Goal: Information Seeking & Learning: Check status

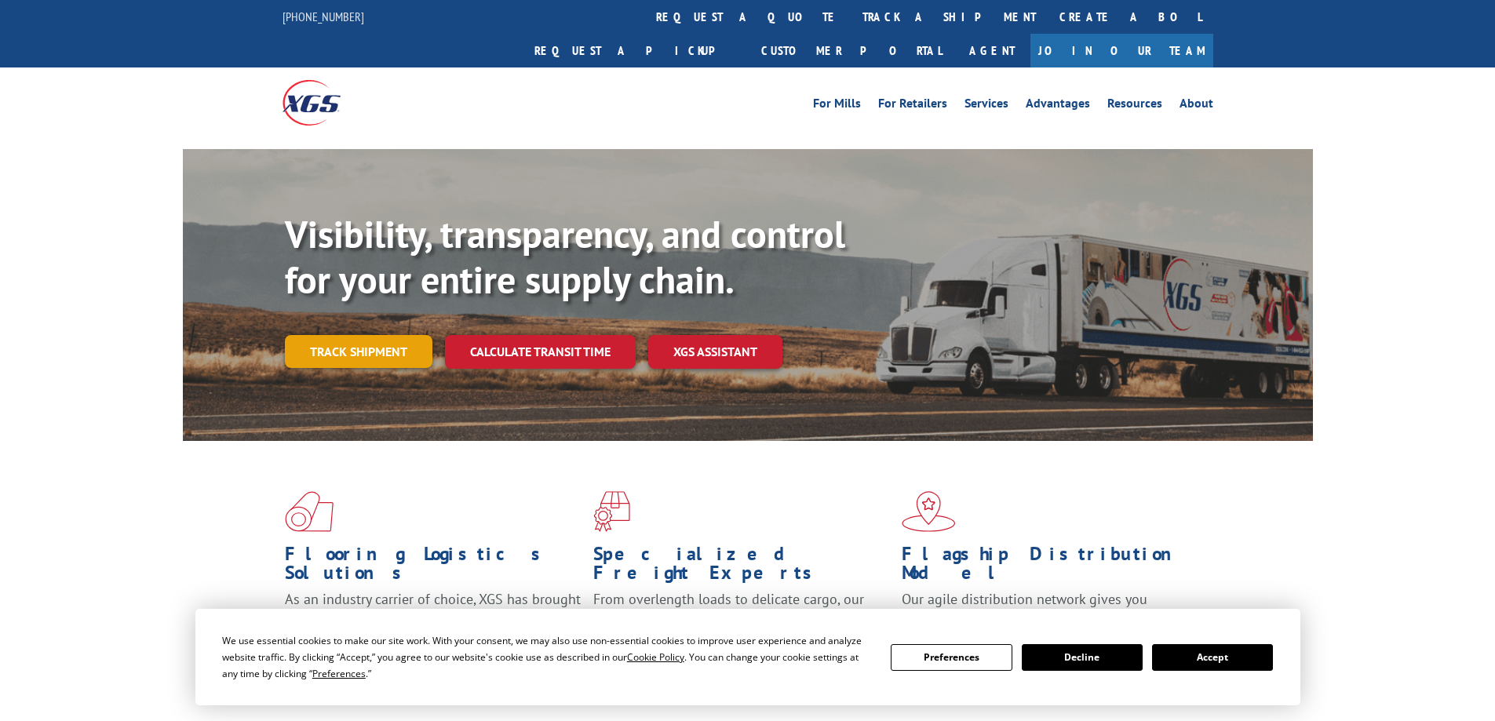
click at [357, 335] on link "Track shipment" at bounding box center [359, 351] width 148 height 33
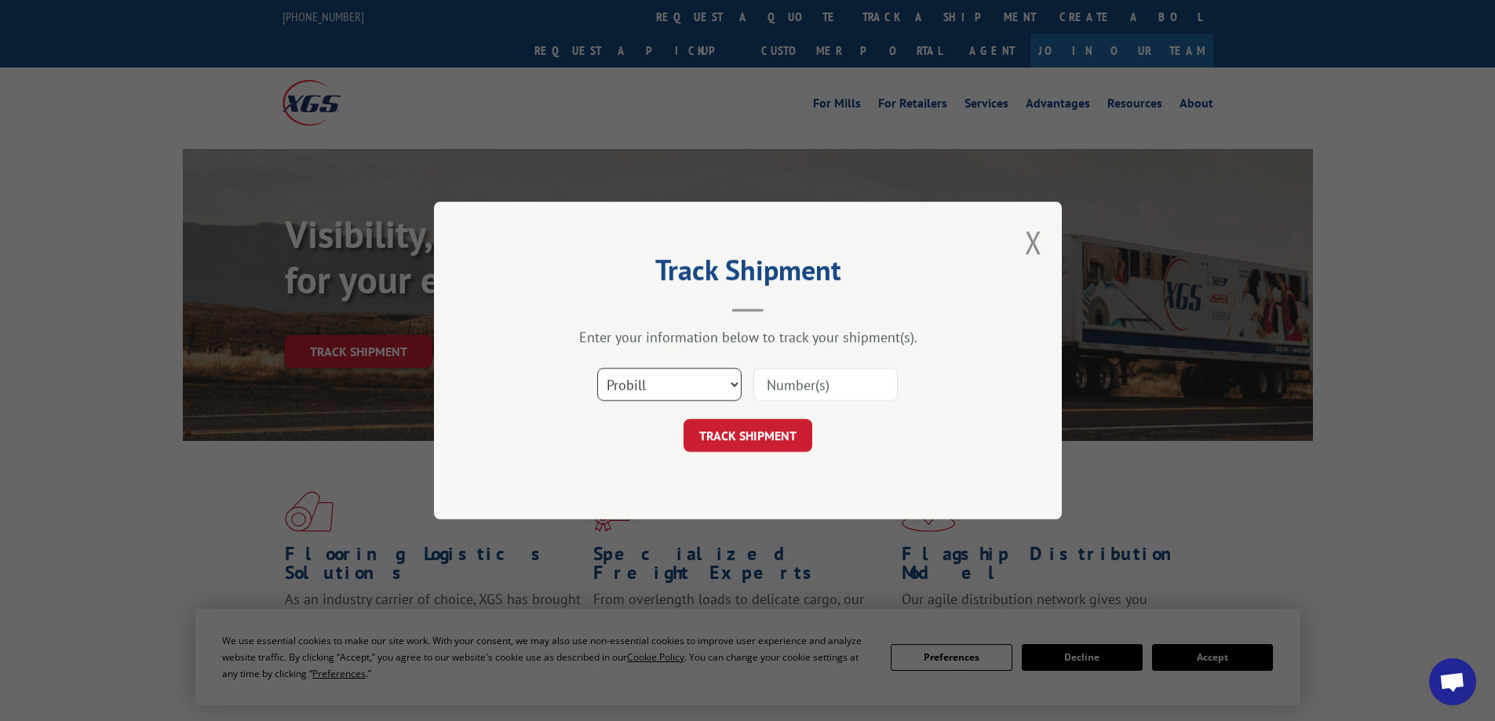
click at [702, 378] on select "Select category... Probill BOL PO" at bounding box center [669, 384] width 144 height 33
select select "bol"
click at [597, 368] on select "Select category... Probill BOL PO" at bounding box center [669, 384] width 144 height 33
click at [770, 392] on input at bounding box center [825, 384] width 144 height 33
paste input "[STREET_ADDRESS][PERSON_NAME][US_STATE]"
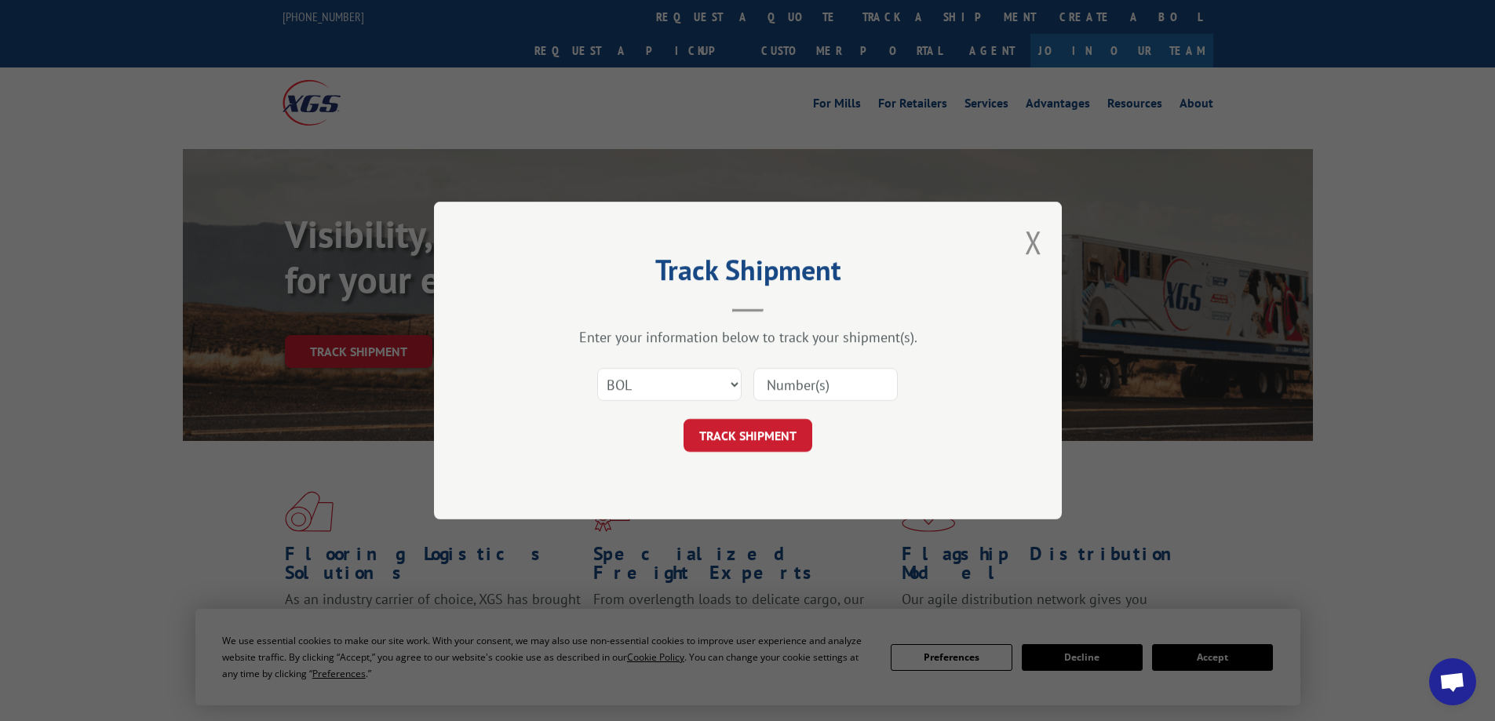
type input "[STREET_ADDRESS][PERSON_NAME][US_STATE]"
drag, startPoint x: 885, startPoint y: 381, endPoint x: 608, endPoint y: 355, distance: 278.2
click at [608, 355] on div "Enter your information below to track your shipment(s). Select category... Prob…" at bounding box center [747, 390] width 471 height 124
paste input "7055118"
type input "7055118"
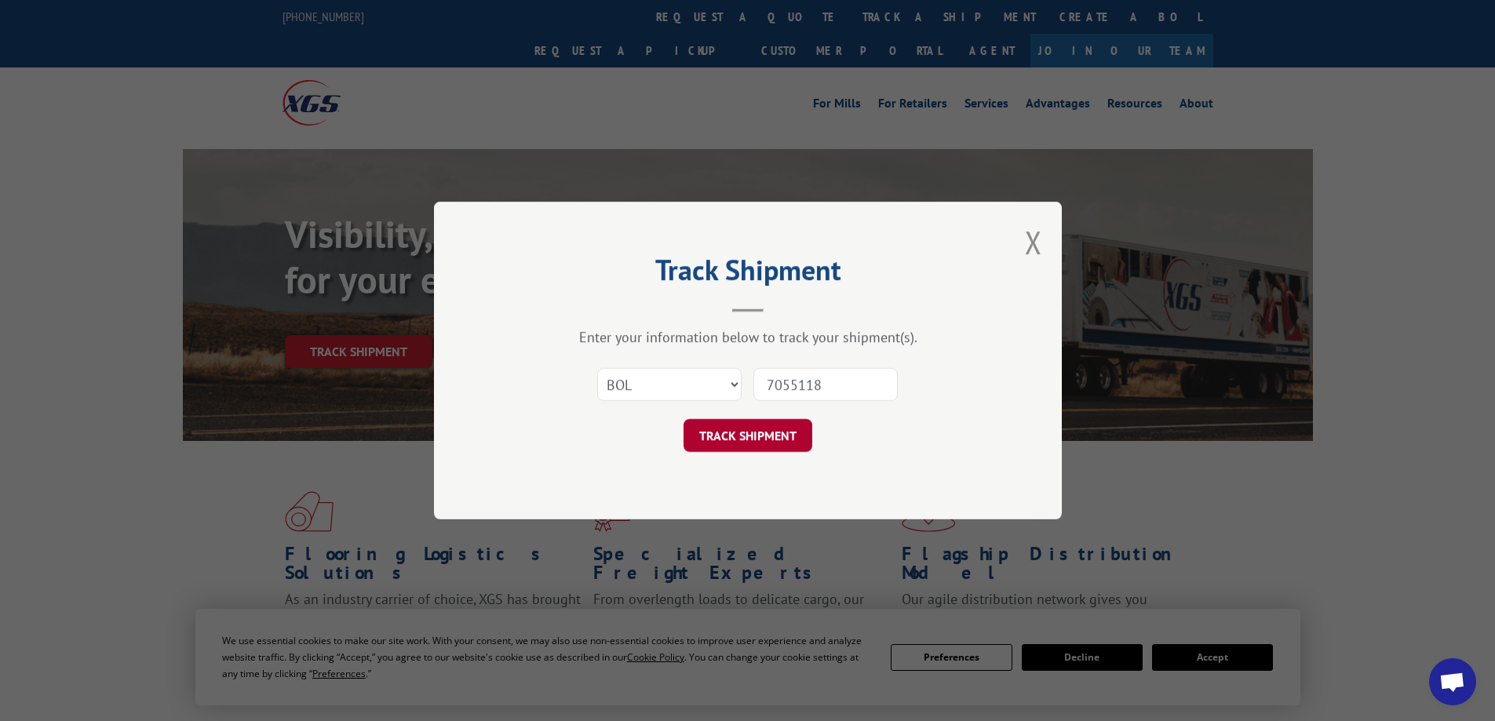
click at [750, 436] on button "TRACK SHIPMENT" at bounding box center [748, 435] width 129 height 33
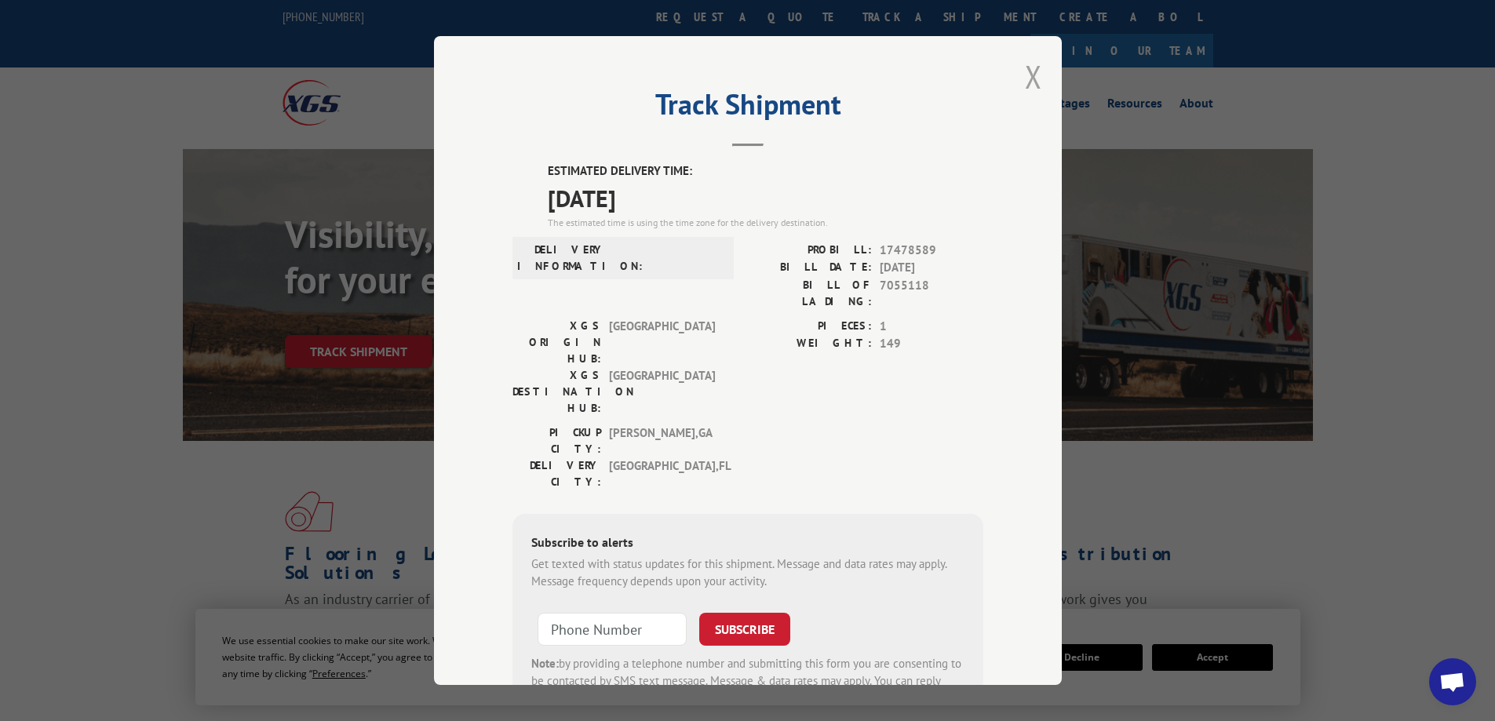
drag, startPoint x: 1027, startPoint y: 78, endPoint x: 938, endPoint y: 9, distance: 113.0
click at [1027, 78] on button "Close modal" at bounding box center [1033, 77] width 17 height 42
